Goal: Task Accomplishment & Management: Manage account settings

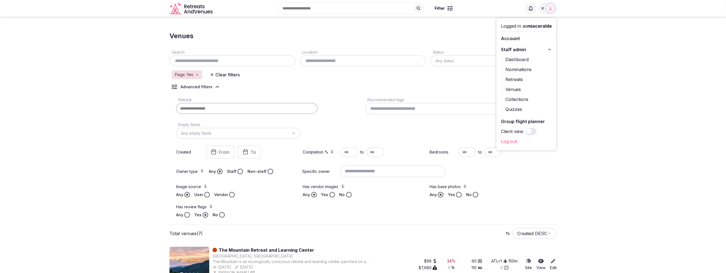
click at [626, 195] on section "Venues Add venue Search Location Status Any status Flags: Yes Clear filters Adv…" at bounding box center [363, 268] width 726 height 502
click at [546, 13] on div at bounding box center [548, 8] width 18 height 12
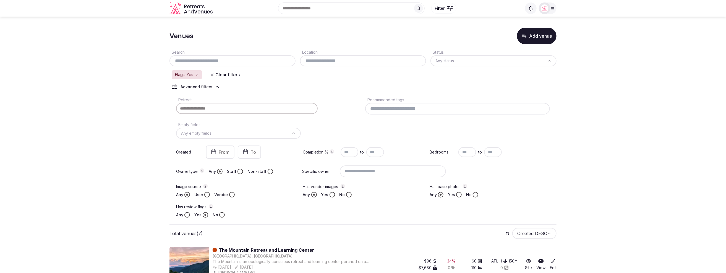
click at [639, 122] on section "Venues Add venue Search Location Status Any status Flags: Yes Clear filters Adv…" at bounding box center [363, 268] width 726 height 502
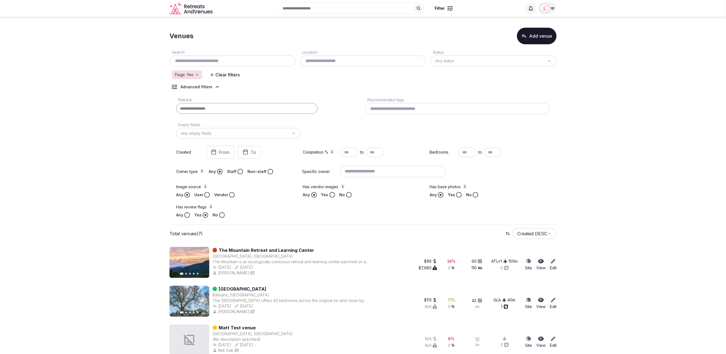
click at [550, 9] on div at bounding box center [545, 8] width 12 height 12
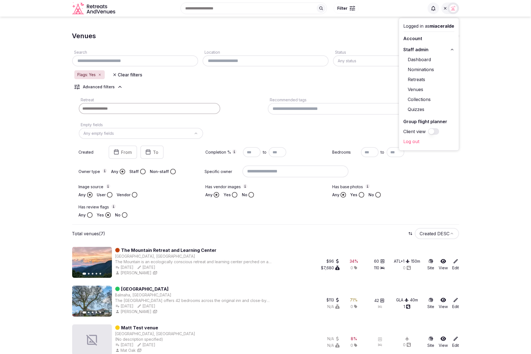
click at [476, 159] on section "Venues Add venue Search Location Status Any status Flags: Yes Clear filters Adv…" at bounding box center [265, 268] width 531 height 502
click at [451, 13] on div at bounding box center [454, 8] width 12 height 12
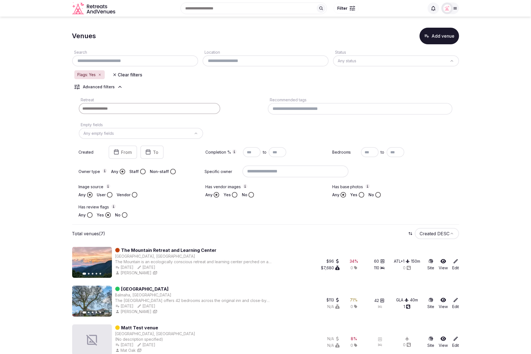
click at [491, 90] on section "Venues Add venue Search Location Status Any status Flags: Yes Clear filters Adv…" at bounding box center [265, 268] width 531 height 502
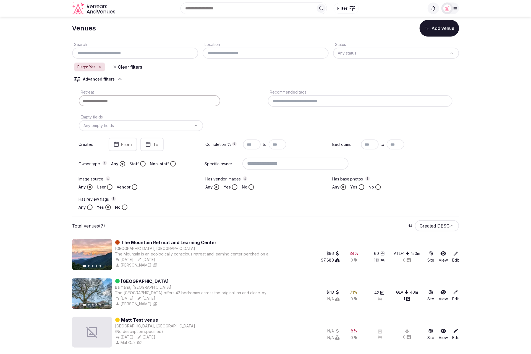
scroll to position [7, 0]
click at [454, 254] on icon at bounding box center [456, 254] width 6 height 6
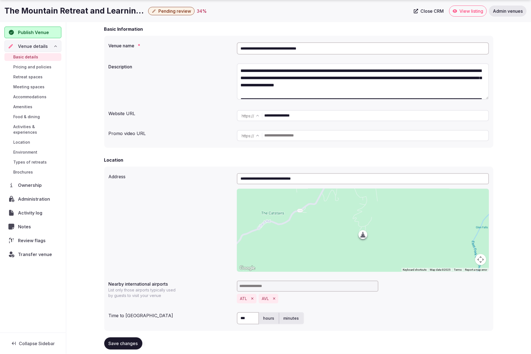
scroll to position [47, 0]
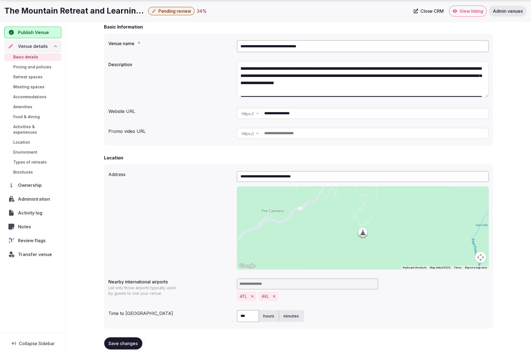
click at [28, 195] on span "Administration" at bounding box center [35, 198] width 34 height 7
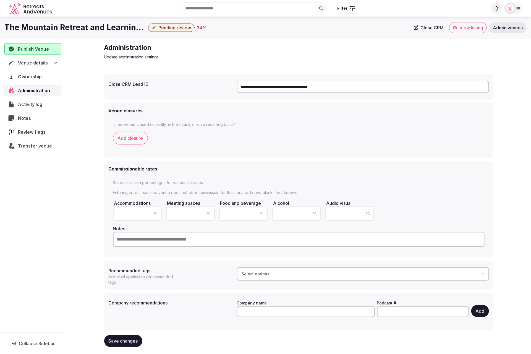
scroll to position [1, 0]
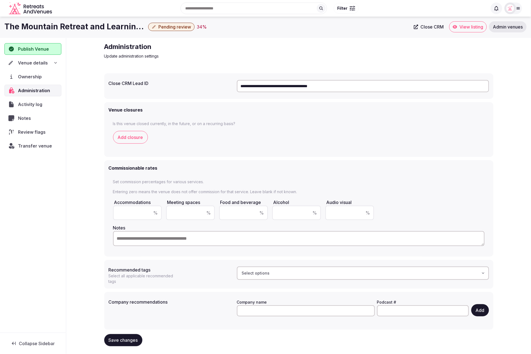
click at [371, 271] on div "Select options" at bounding box center [363, 273] width 249 height 6
click at [504, 273] on div "**********" at bounding box center [298, 196] width 465 height 317
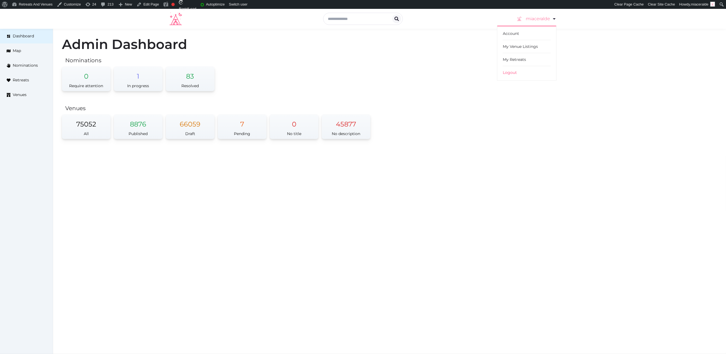
click at [532, 18] on link "miaceralde" at bounding box center [536, 18] width 41 height 15
click at [553, 19] on icon at bounding box center [554, 18] width 7 height 7
click at [588, 70] on div "Admin Dashboard Nominations 0 Require attention 1 In progress 83 Resolved Venue…" at bounding box center [389, 92] width 673 height 127
click at [549, 20] on link "miaceralde" at bounding box center [536, 18] width 41 height 15
click at [723, 150] on div "Admin Dashboard Nominations 0 Require attention 1 In progress 83 Resolved Venue…" at bounding box center [389, 92] width 673 height 127
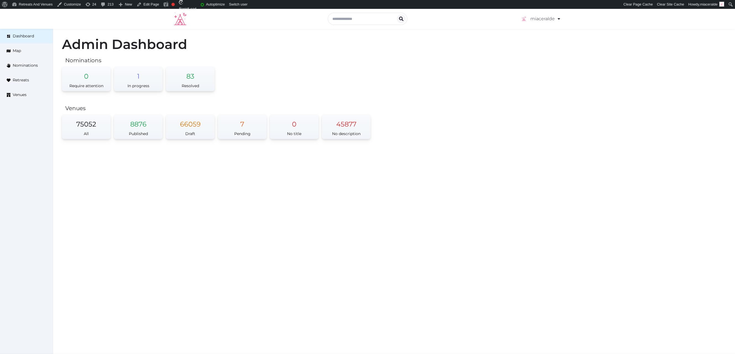
click at [454, 84] on div "Admin Dashboard Nominations 0 Require attention 1 In progress 83 Resolved Venue…" at bounding box center [394, 92] width 682 height 127
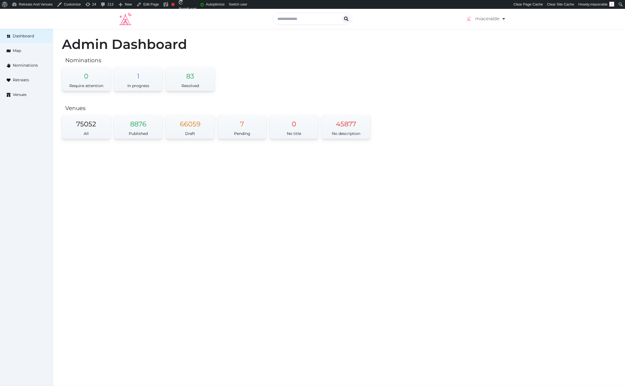
click at [599, 353] on div "miaceralde Account My Venue Listings My Retreats Logout Dashboard Map Nominatio…" at bounding box center [312, 197] width 625 height 377
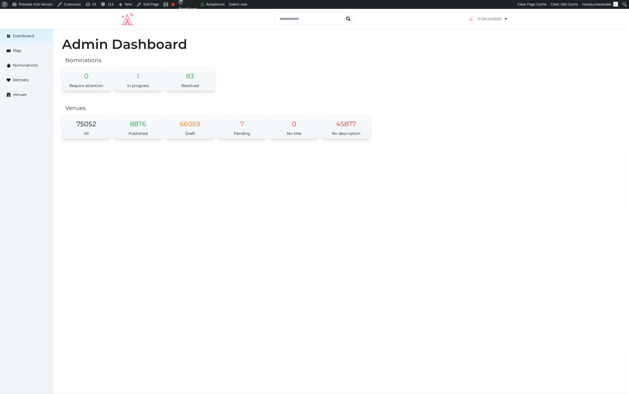
click at [493, 246] on div "miaceralde Account My Venue Listings My Retreats Logout Dashboard Map Nominatio…" at bounding box center [314, 201] width 629 height 385
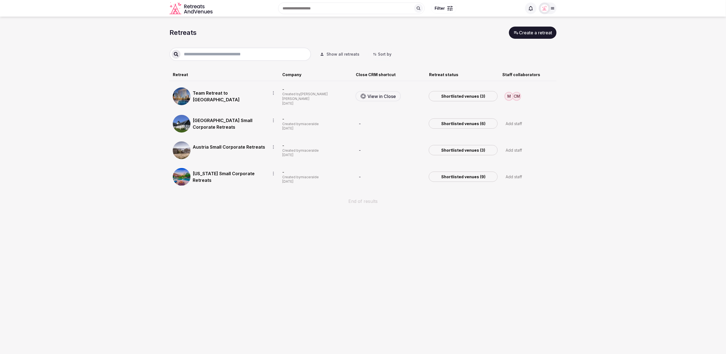
click at [631, 126] on section "Retreats Create a retreat Show all retreats Sort by Retreat Company Close CRM s…" at bounding box center [363, 118] width 726 height 203
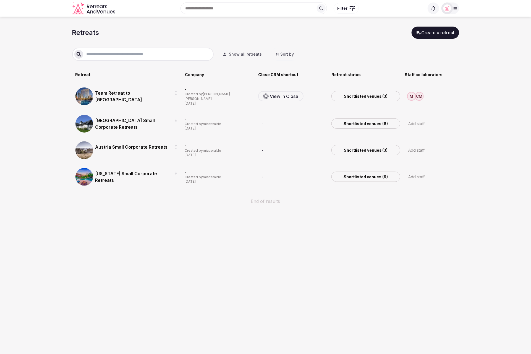
click at [468, 88] on section "Retreats Create a retreat Show all retreats Sort by Retreat Company Close CRM s…" at bounding box center [265, 118] width 531 height 203
click at [476, 116] on section "Retreats Create a retreat Show all retreats Sort by Retreat Company Close CRM s…" at bounding box center [265, 118] width 531 height 203
click at [367, 97] on link "Shortlisted venues (3)" at bounding box center [365, 96] width 69 height 11
click at [405, 215] on section "Retreats Create a retreat Show all retreats Sort by Retreat Company Close CRM s…" at bounding box center [265, 118] width 531 height 203
click at [399, 202] on div "End of results" at bounding box center [265, 197] width 387 height 13
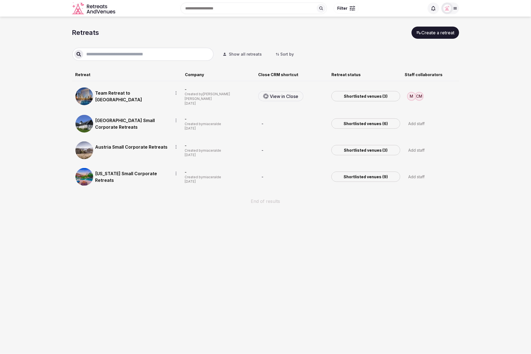
click at [498, 104] on section "Retreats Create a retreat Show all retreats Sort by Retreat Company Close CRM s…" at bounding box center [265, 118] width 531 height 203
click at [341, 94] on link "Shortlisted venues (3)" at bounding box center [365, 96] width 69 height 11
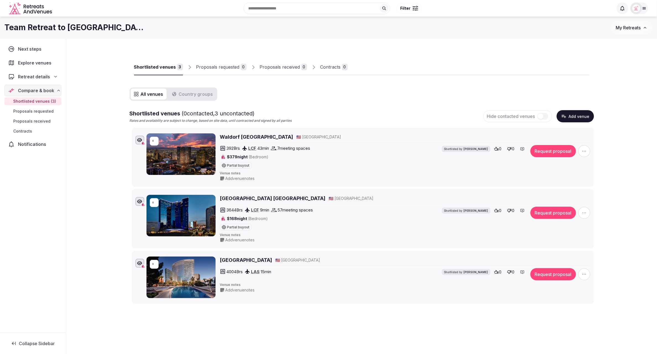
click at [84, 110] on div "Shortlisted venues 3 Proposals requested 0 Proposals received 0 Contracts 0 All…" at bounding box center [361, 200] width 591 height 322
click at [587, 114] on div "Shortlisted venues 3 Proposals requested 0 Proposals received 0 Contracts 0 All…" at bounding box center [361, 200] width 591 height 322
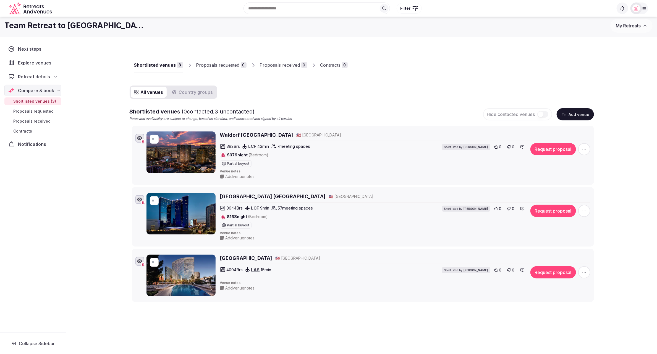
scroll to position [4, 0]
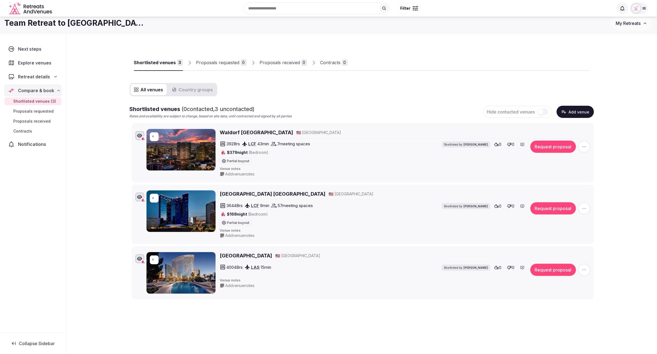
click at [587, 130] on div "Shortlisted venues 3 Proposals requested 0 Proposals received 0 Contracts 0 All…" at bounding box center [361, 195] width 591 height 322
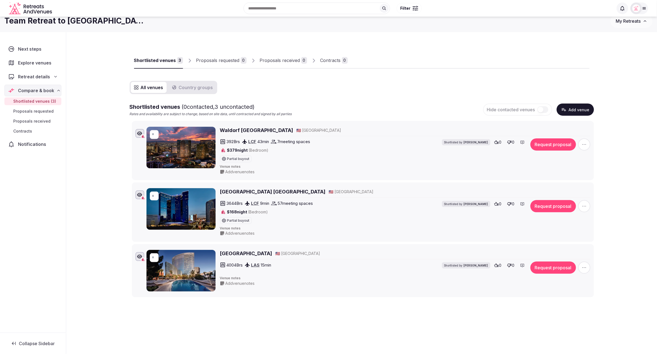
click at [587, 158] on div "Shortlisted venues 3 Proposals requested 0 Proposals received 0 Contracts 0 All…" at bounding box center [361, 193] width 591 height 322
click at [586, 144] on icon "button" at bounding box center [584, 144] width 4 height 1
click at [584, 91] on link "Edit venue details" at bounding box center [585, 90] width 46 height 9
click at [583, 88] on link "Edit venue details" at bounding box center [585, 90] width 46 height 9
click at [405, 83] on div "All venues Country groups Shortlisted venues ( 0 contacted, 3 uncontacted) Rate…" at bounding box center [362, 189] width 464 height 216
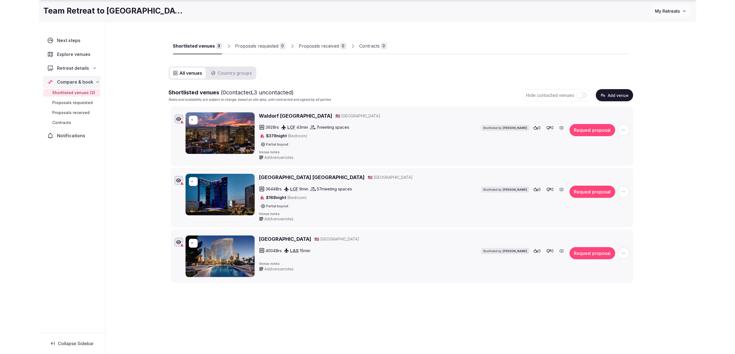
scroll to position [28, 0]
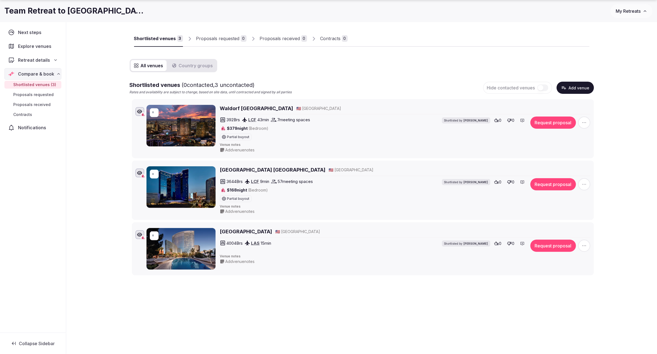
click at [571, 85] on button "Add venue" at bounding box center [575, 88] width 37 height 12
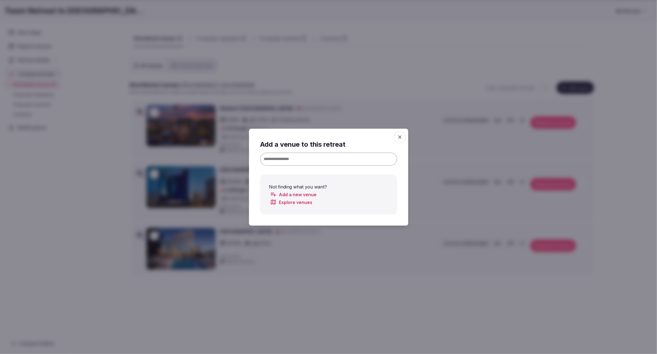
click at [288, 193] on link "Add a new venue" at bounding box center [293, 194] width 46 height 7
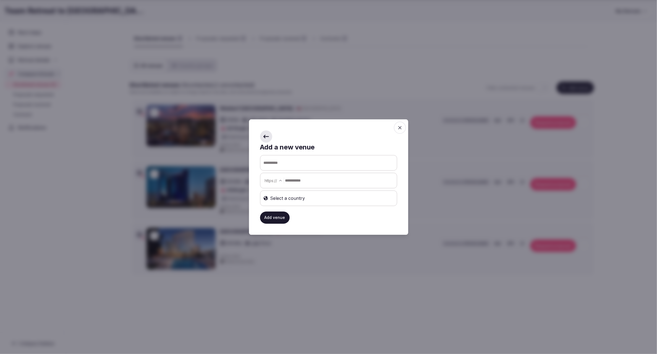
click at [301, 161] on input "text" at bounding box center [328, 162] width 137 height 15
click at [320, 181] on input "text" at bounding box center [341, 180] width 112 height 11
click at [263, 136] on icon at bounding box center [266, 137] width 6 height 6
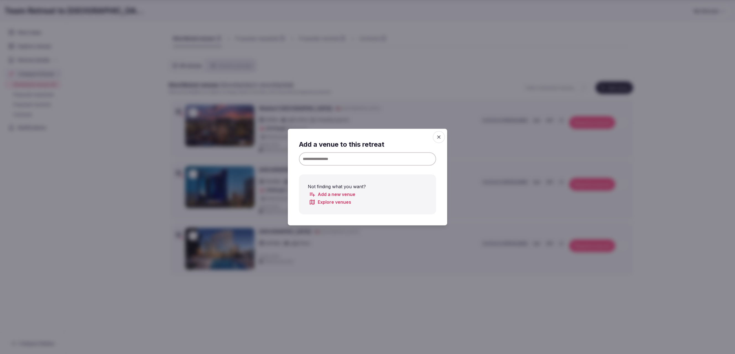
click at [438, 135] on icon "button" at bounding box center [439, 137] width 6 height 6
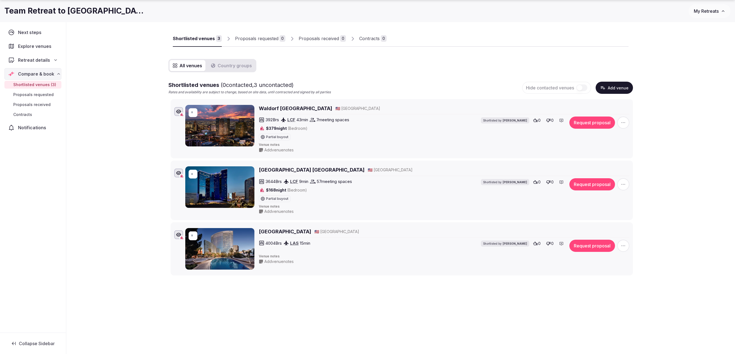
click at [587, 62] on div "Shortlisted venues 3 Proposals requested 0 Proposals received 0 Contracts 0 All…" at bounding box center [400, 171] width 668 height 322
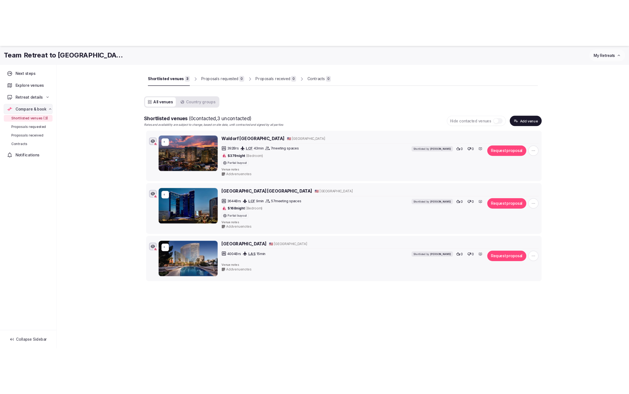
scroll to position [19, 0]
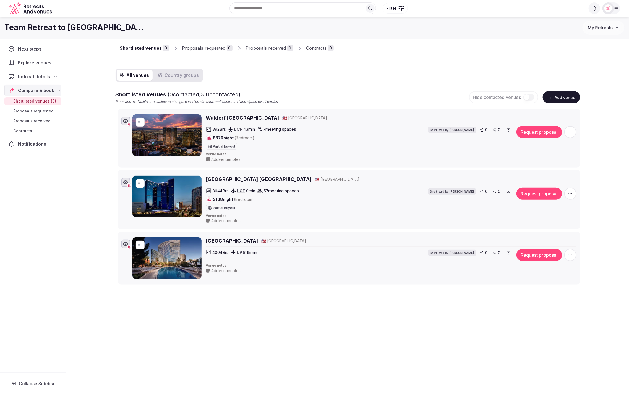
click at [498, 38] on div "Team Retreat to Las Vegas My Retreats" at bounding box center [314, 28] width 629 height 22
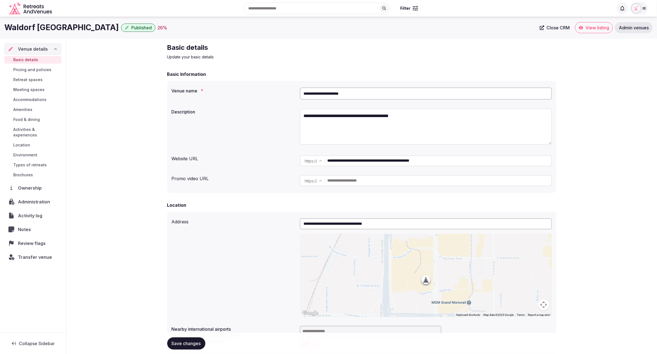
click at [34, 240] on span "Review flags" at bounding box center [33, 243] width 30 height 7
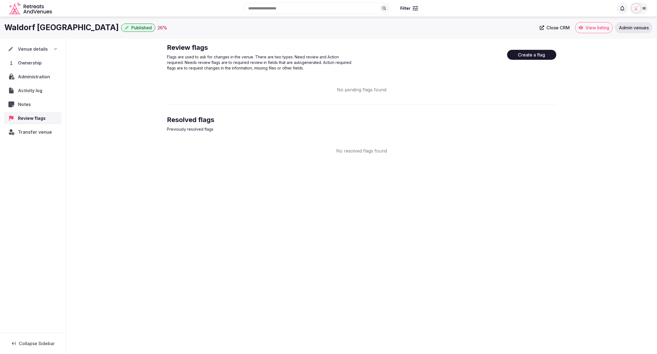
click at [537, 55] on button "Create a flag" at bounding box center [531, 55] width 49 height 10
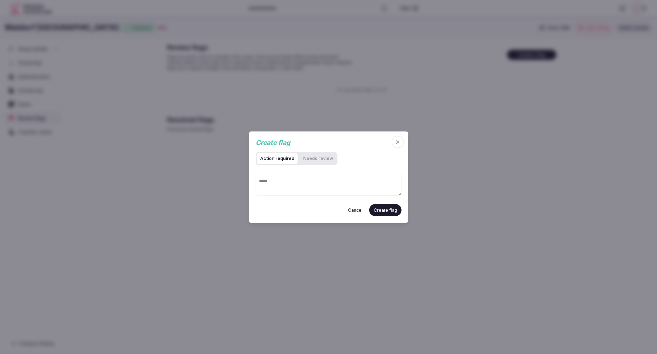
click at [271, 178] on textarea at bounding box center [329, 185] width 146 height 22
click at [270, 180] on textarea "To enrich screen reader interactions, please activate Accessibility in Grammarl…" at bounding box center [329, 185] width 146 height 22
type textarea "**********"
drag, startPoint x: 287, startPoint y: 182, endPoint x: 249, endPoint y: 181, distance: 37.6
click at [249, 181] on div "**********" at bounding box center [328, 176] width 159 height 91
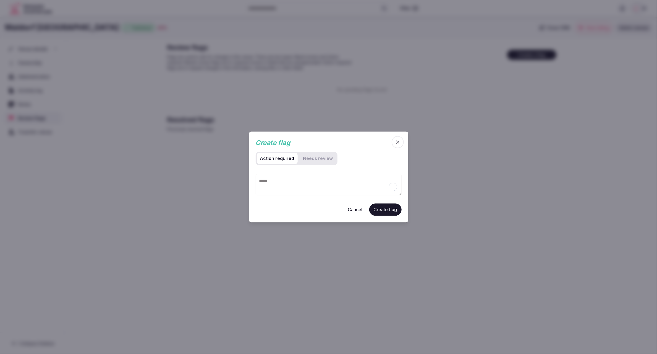
click at [320, 160] on review "Needs review" at bounding box center [318, 158] width 36 height 11
click at [305, 182] on textarea "To enrich screen reader interactions, please activate Accessibility in Grammarl…" at bounding box center [329, 184] width 146 height 21
type textarea "*"
click at [277, 163] on required "Action required" at bounding box center [277, 158] width 41 height 11
click at [279, 180] on textarea "To enrich screen reader interactions, please activate Accessibility in Grammarl…" at bounding box center [329, 184] width 146 height 21
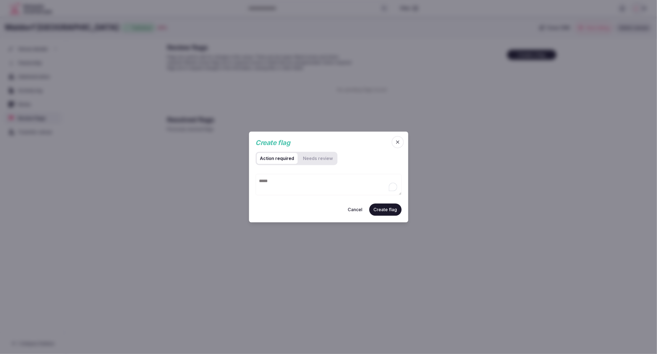
click at [354, 210] on button "Cancel" at bounding box center [355, 209] width 23 height 12
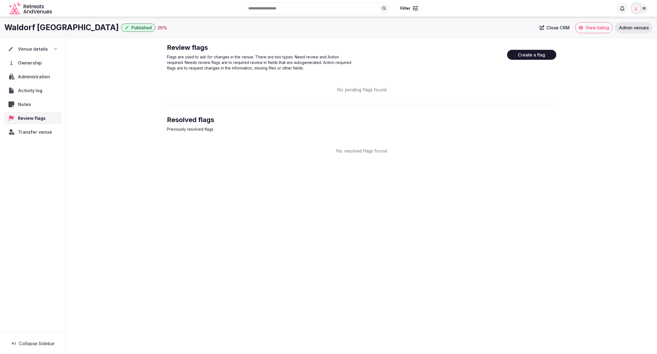
click at [560, 209] on div "Waldorf Astoria Las Vegas Published 26 % Close CRM View listing Admin venues Ve…" at bounding box center [328, 184] width 657 height 334
click at [519, 54] on button "Create a flag" at bounding box center [531, 55] width 49 height 10
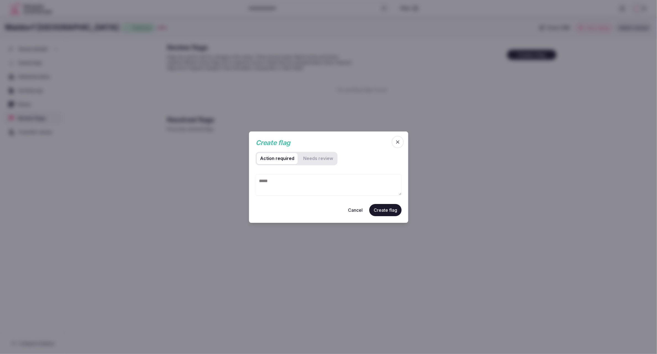
click at [351, 209] on button "Cancel" at bounding box center [355, 209] width 23 height 12
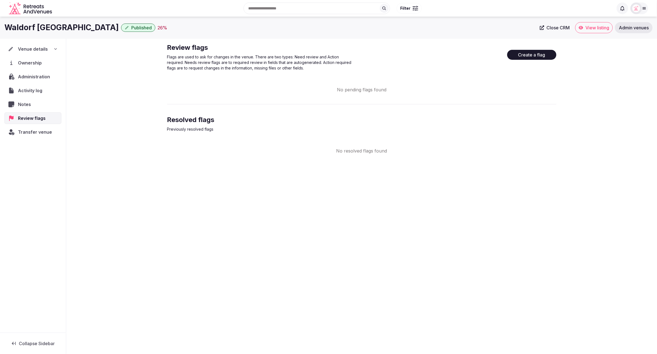
click at [501, 231] on div "Waldorf Astoria Las Vegas Published 26 % Close CRM View listing Admin venues Ve…" at bounding box center [328, 184] width 657 height 334
click at [503, 217] on div "Waldorf Astoria Las Vegas Published 26 % Close CRM View listing Admin venues Ve…" at bounding box center [328, 184] width 657 height 334
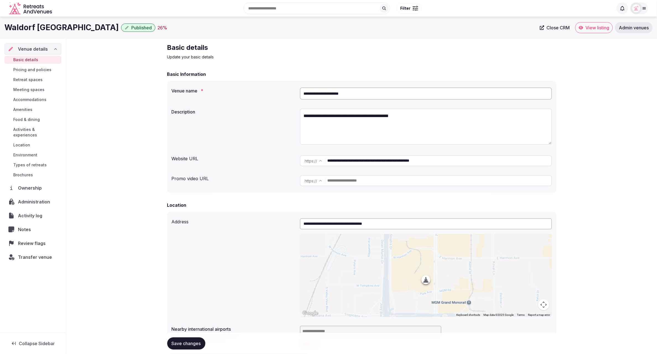
click at [456, 45] on div "Basic details Update your basic details" at bounding box center [361, 51] width 389 height 17
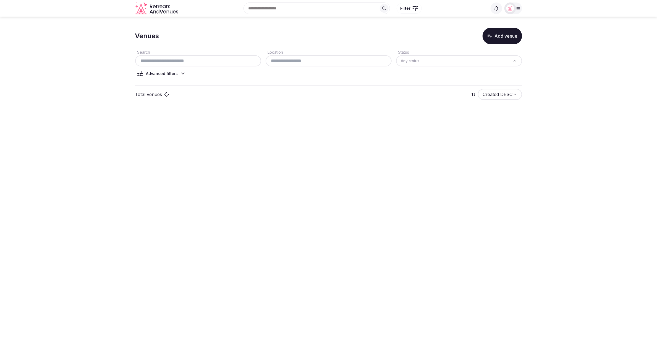
click at [501, 40] on button "Add venue" at bounding box center [503, 36] width 40 height 17
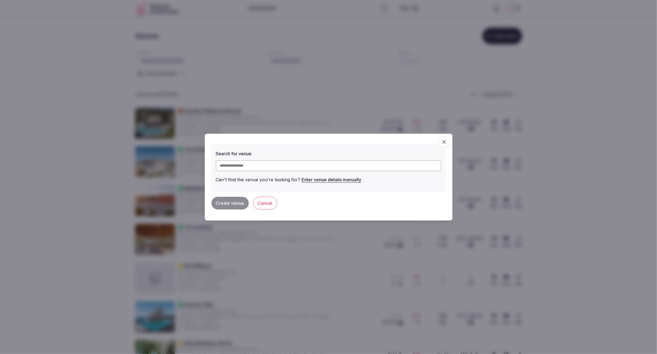
click at [444, 142] on icon "button" at bounding box center [444, 141] width 3 height 3
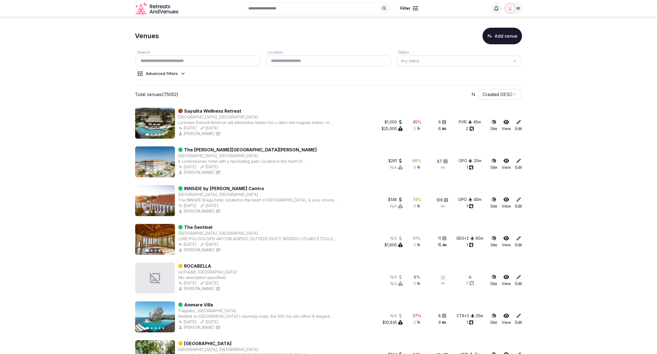
click at [493, 37] on button "Add venue" at bounding box center [503, 36] width 40 height 17
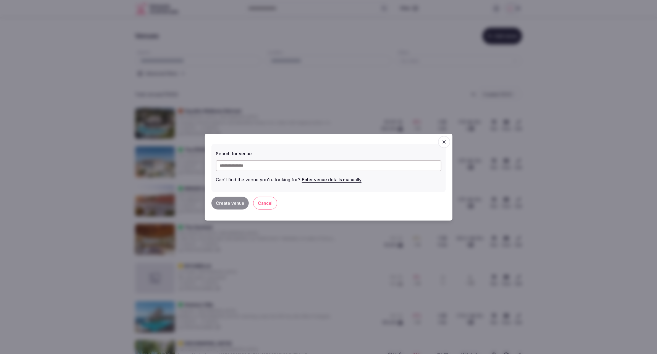
click at [445, 142] on icon "button" at bounding box center [444, 142] width 6 height 6
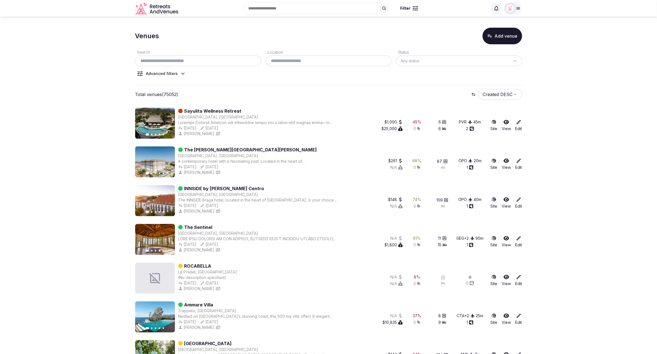
click at [519, 123] on icon at bounding box center [519, 122] width 6 height 6
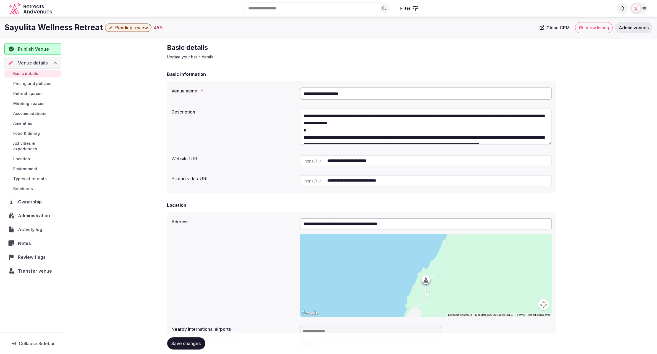
click at [26, 253] on span "Review flags" at bounding box center [33, 256] width 30 height 7
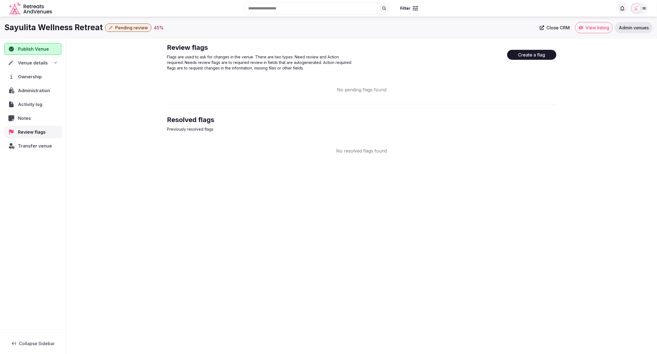
click at [534, 57] on button "Create a flag" at bounding box center [531, 55] width 49 height 10
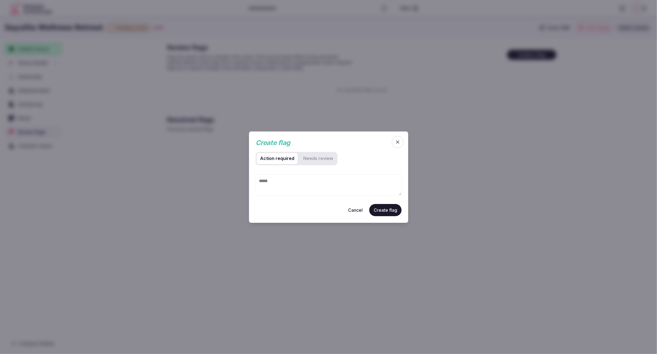
click at [359, 210] on button "Cancel" at bounding box center [355, 209] width 23 height 12
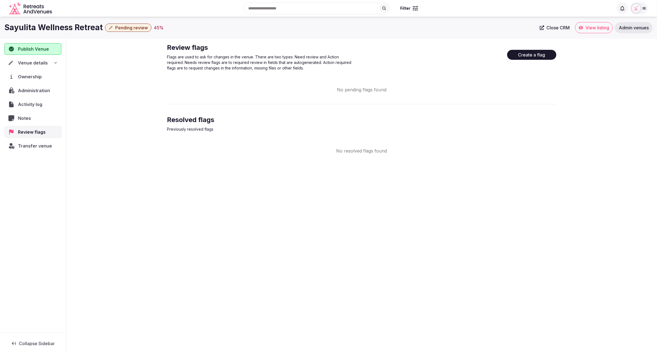
click at [526, 282] on div "Sayulita Wellness Retreat Pending review 45 % Close CRM View listing Admin venu…" at bounding box center [328, 184] width 657 height 334
click at [573, 129] on div "Review flags Flags are used to ask for changes in the venue. There are two type…" at bounding box center [361, 99] width 591 height 120
click at [468, 252] on div "Sayulita Wellness Retreat Pending review 45 % Close CRM View listing Admin venu…" at bounding box center [328, 184] width 657 height 334
